Goal: Find specific page/section: Find specific page/section

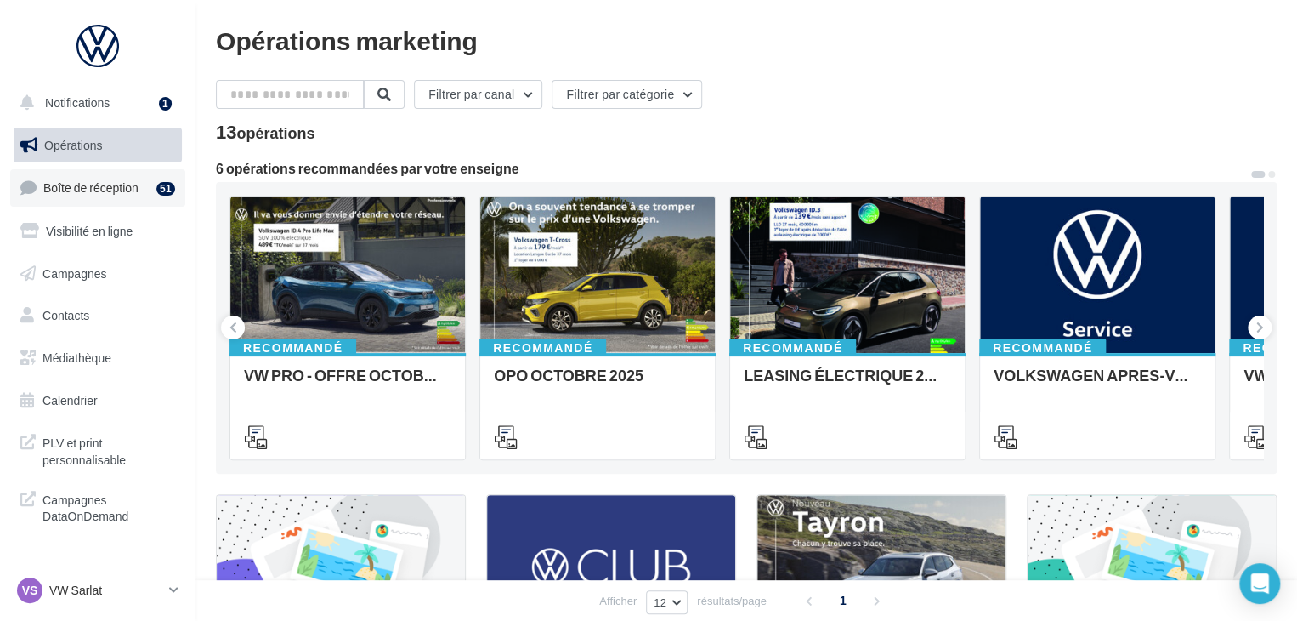
click at [121, 188] on span "Boîte de réception" at bounding box center [90, 187] width 95 height 14
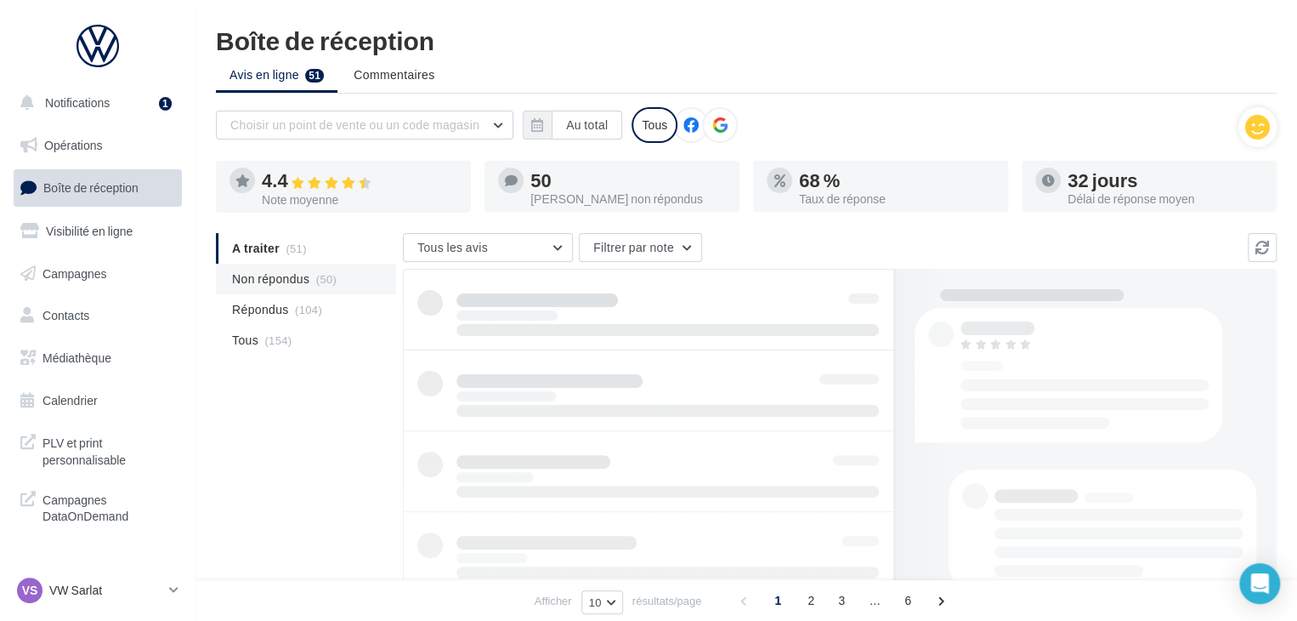
click at [323, 281] on span "(50)" at bounding box center [326, 279] width 20 height 14
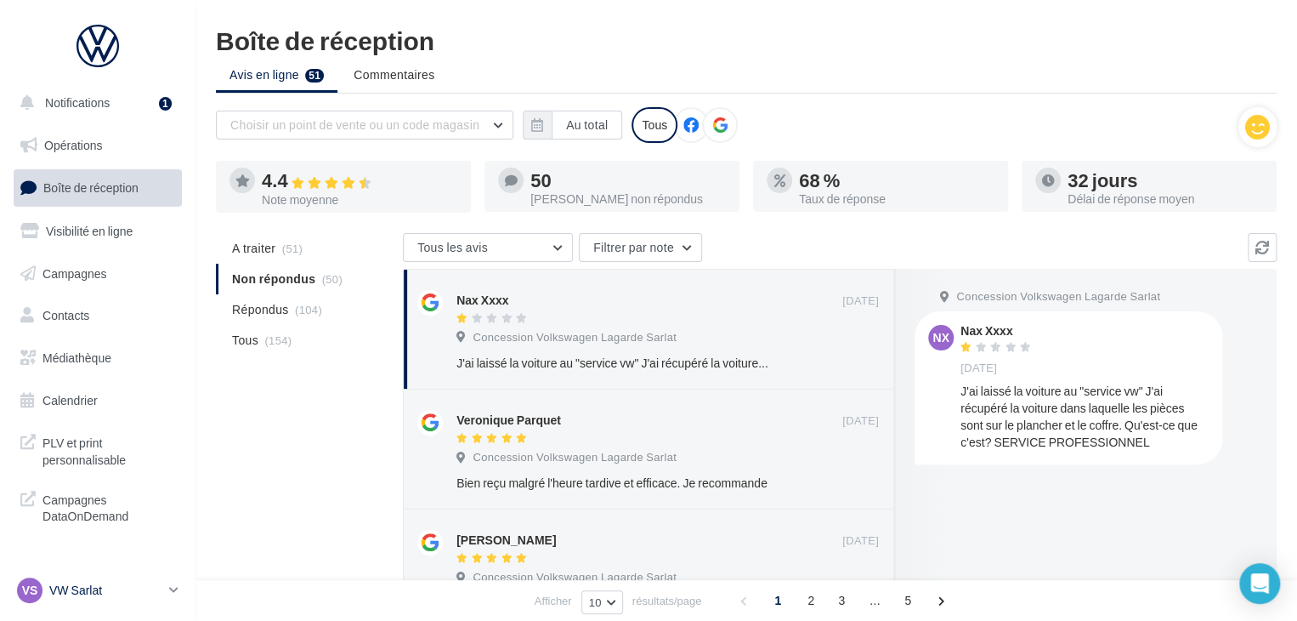
click at [154, 577] on div "VS VW Sarlat vw-lasa-24200" at bounding box center [89, 590] width 145 height 26
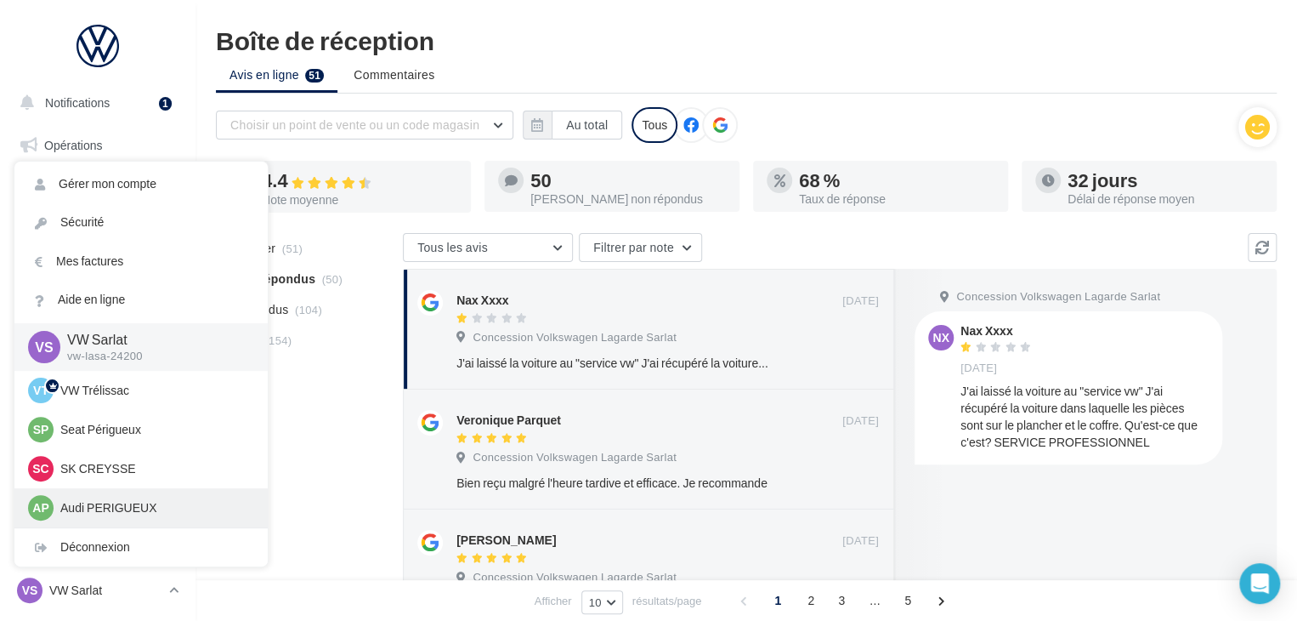
click at [150, 511] on p "Audi PERIGUEUX" at bounding box center [153, 507] width 187 height 17
